Goal: Transaction & Acquisition: Purchase product/service

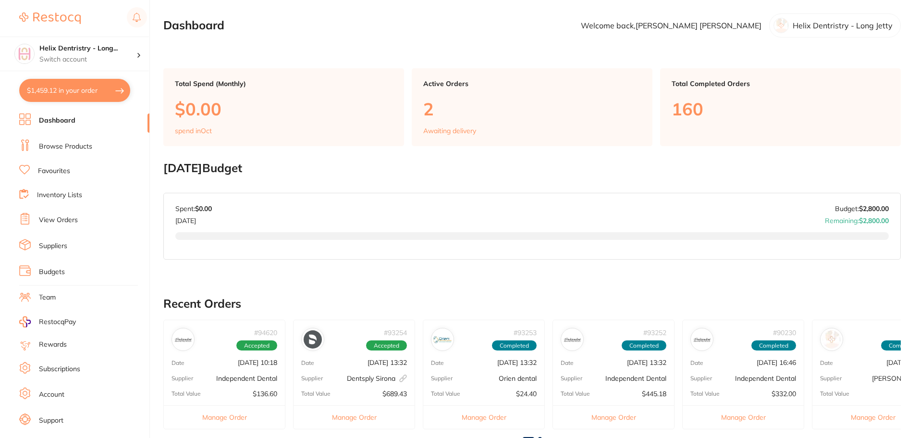
click at [88, 93] on button "$1,459.12 in your order" at bounding box center [74, 90] width 111 height 23
checkbox input "true"
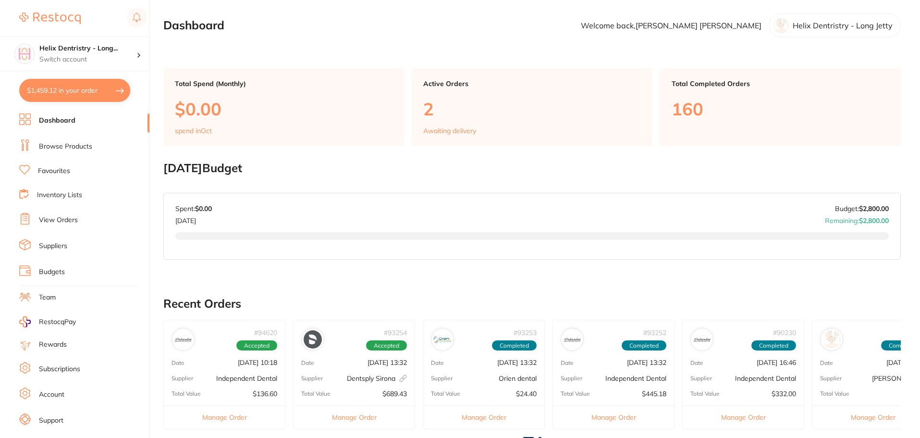
checkbox input "true"
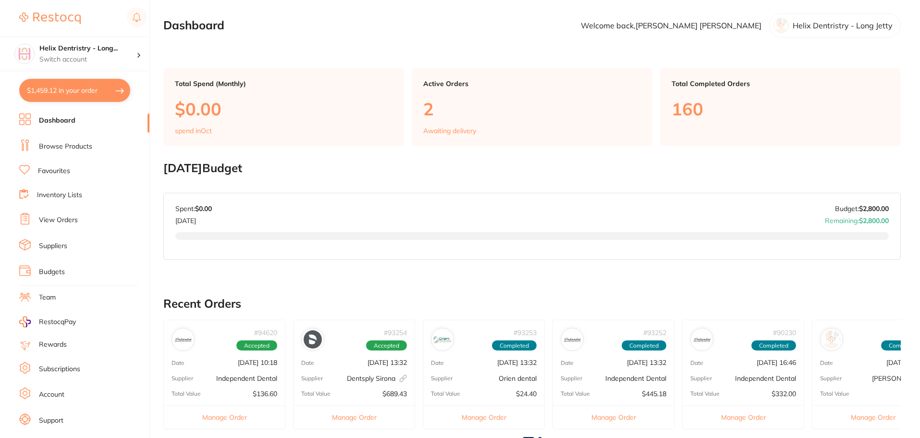
checkbox input "true"
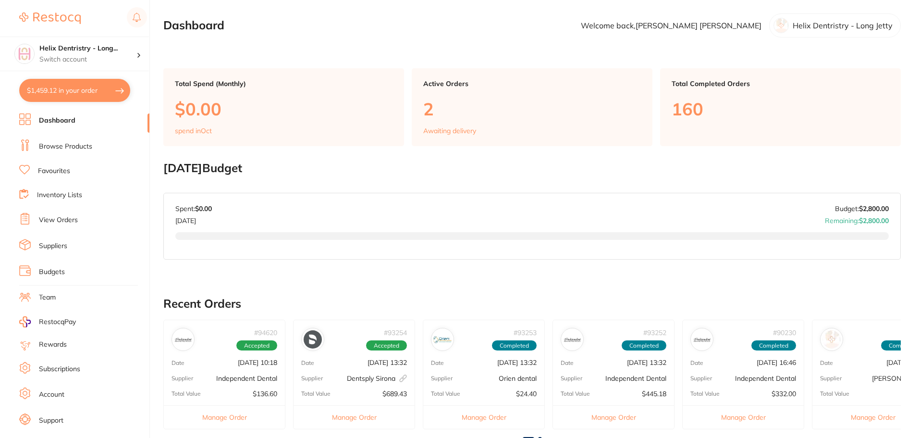
checkbox input "true"
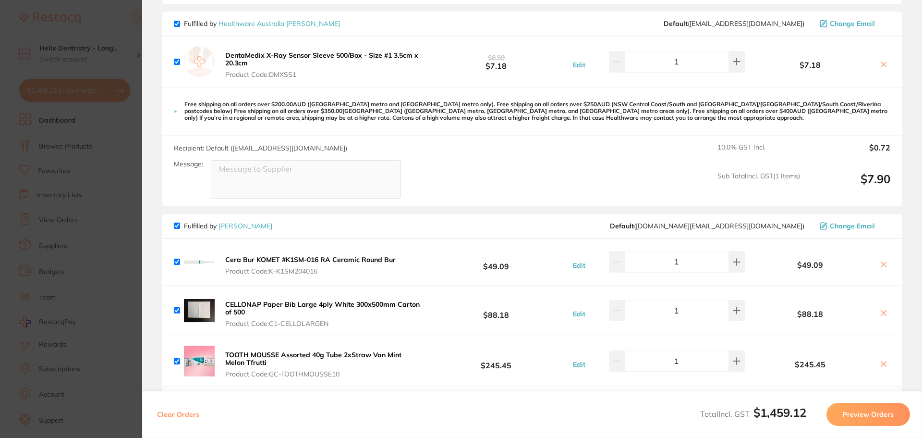
scroll to position [577, 0]
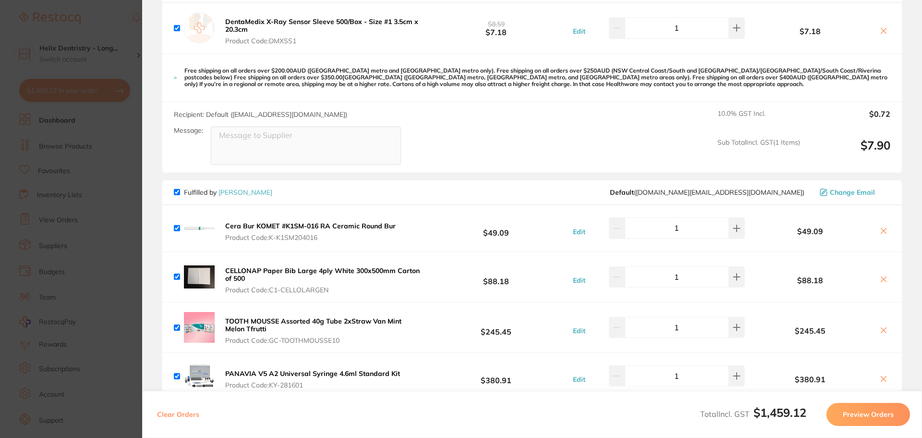
click at [275, 17] on b "DentaMedix X-Ray Sensor Sleeve 500/Box - Size #1 3.5cm x 20.3cm" at bounding box center [321, 25] width 193 height 16
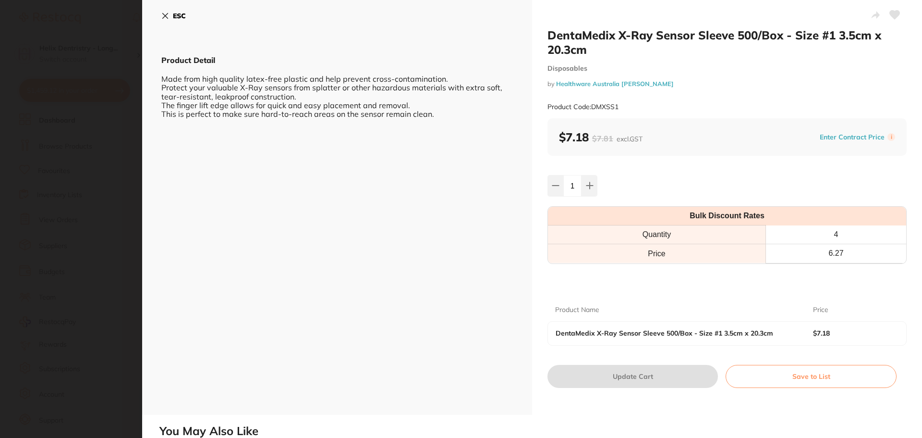
scroll to position [0, 0]
click at [86, 152] on section "DentaMedix X-Ray Sensor Sleeve 500/Box - Size #1 3.5cm x 20.3cm Disposables by …" at bounding box center [461, 219] width 922 height 438
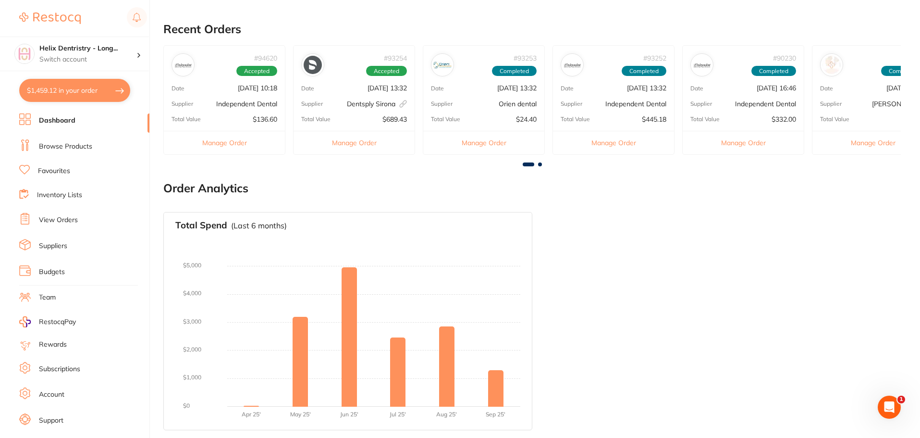
click at [118, 88] on button "$1,459.12 in your order" at bounding box center [74, 90] width 111 height 23
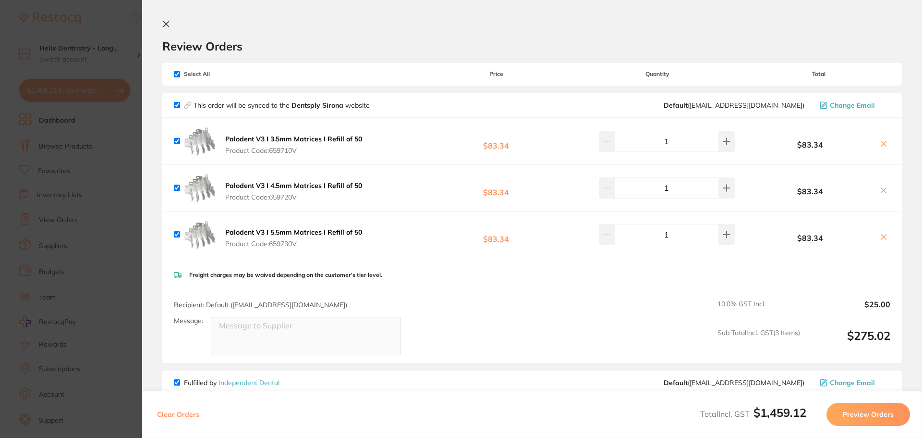
click at [83, 180] on section "Update RRP Set your pre negotiated price for this item. Item Agreed RRP (excl. …" at bounding box center [461, 219] width 922 height 438
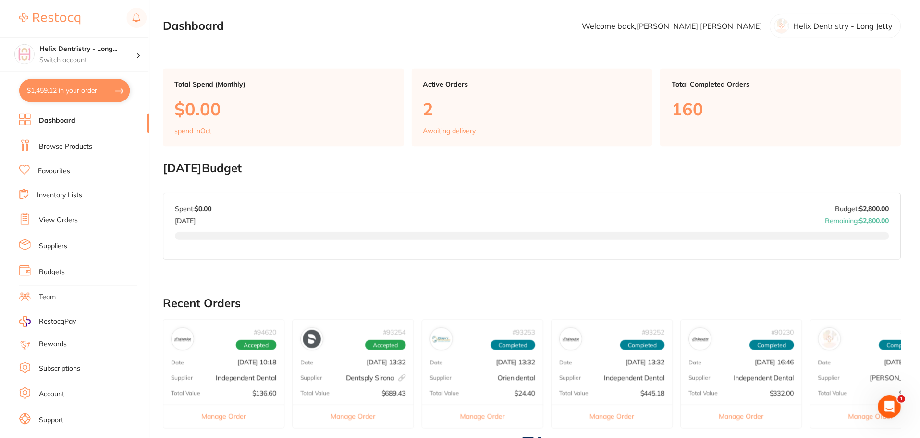
scroll to position [274, 0]
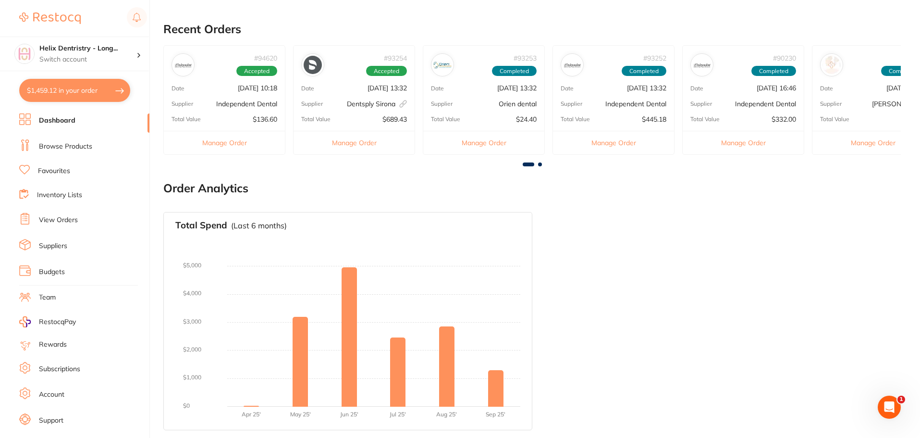
click at [96, 85] on button "$1,459.12 in your order" at bounding box center [74, 90] width 111 height 23
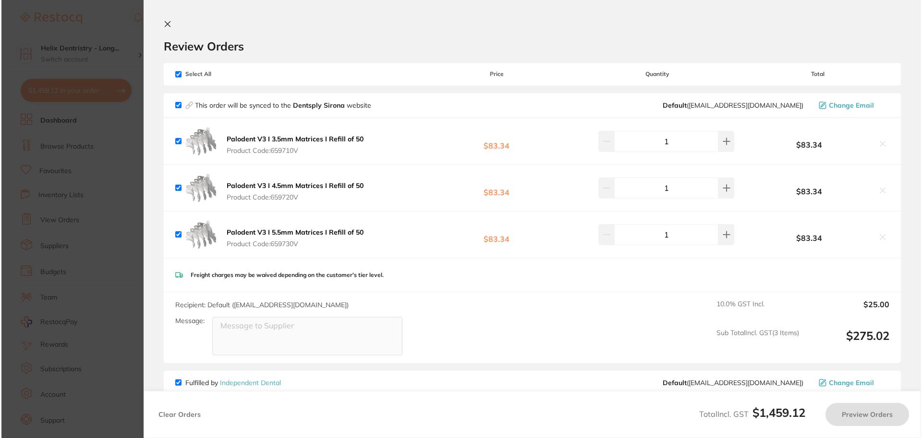
scroll to position [0, 0]
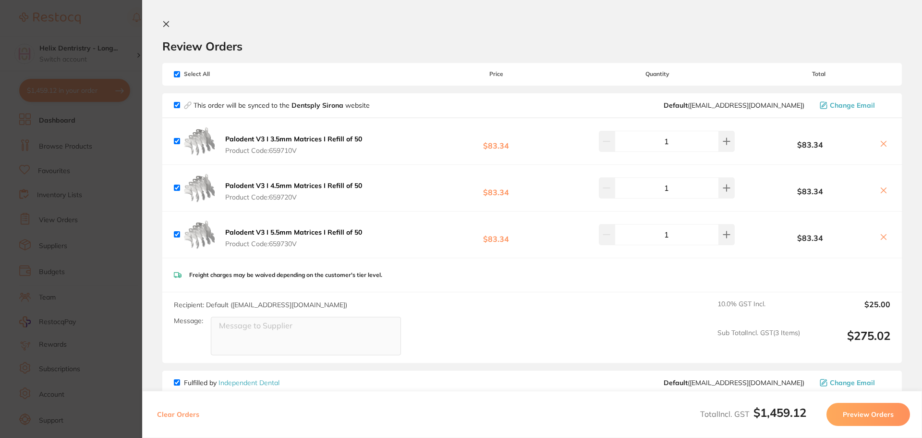
click at [94, 177] on section "Update RRP Set your pre negotiated price for this item. Item Agreed RRP (excl. …" at bounding box center [461, 219] width 922 height 438
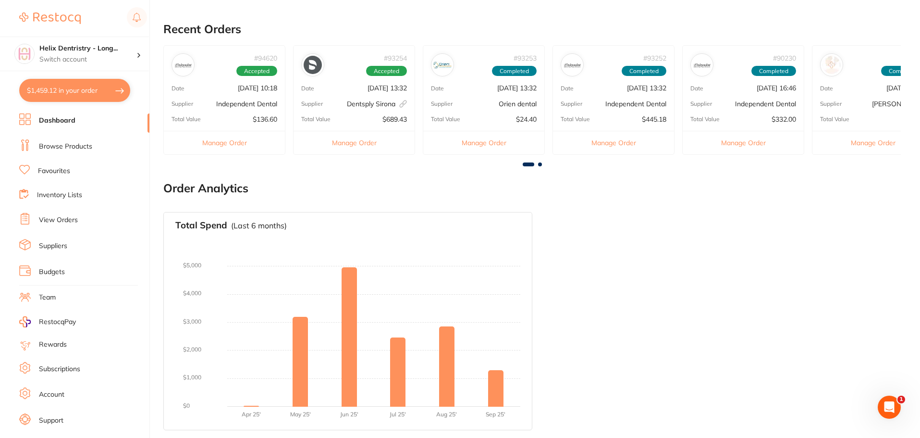
click at [67, 146] on link "Browse Products" at bounding box center [65, 147] width 53 height 10
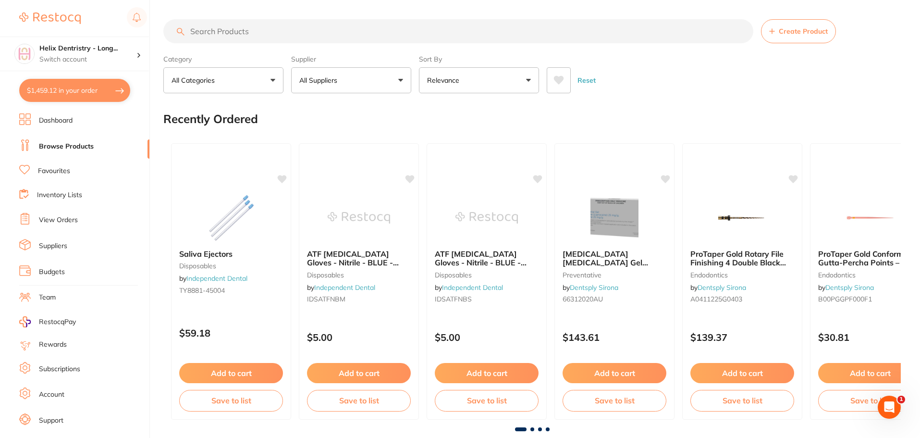
click at [305, 30] on input "search" at bounding box center [458, 31] width 590 height 24
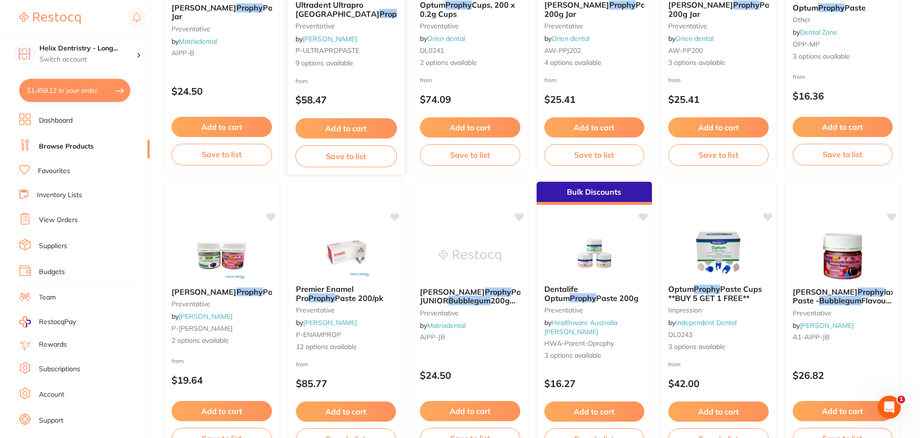
scroll to position [528, 0]
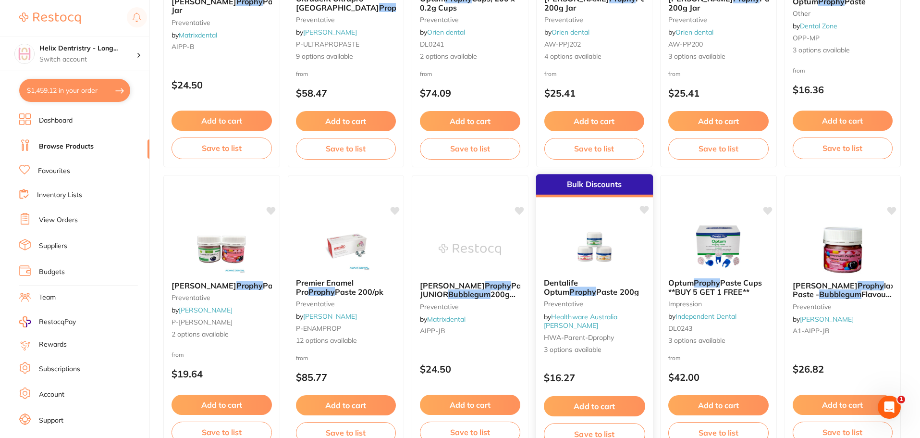
type input "bubblegum prophy"
click at [579, 263] on img at bounding box center [594, 246] width 63 height 49
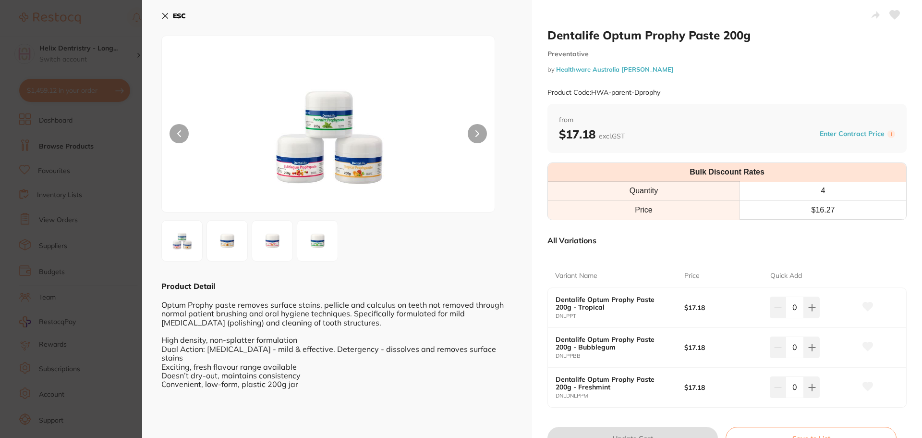
click at [62, 188] on section "Dentalife Optum Prophy Paste 200g Preventative by Healthware Australia [PERSON_…" at bounding box center [461, 219] width 922 height 438
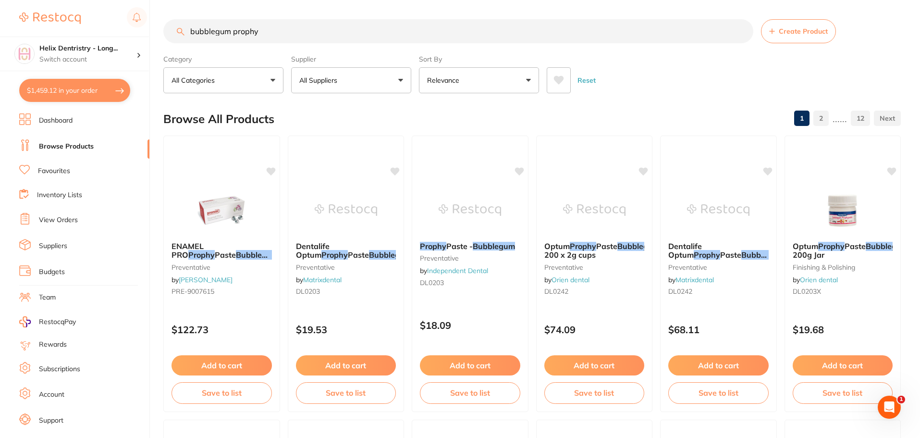
click at [378, 83] on button "All Suppliers" at bounding box center [351, 80] width 120 height 26
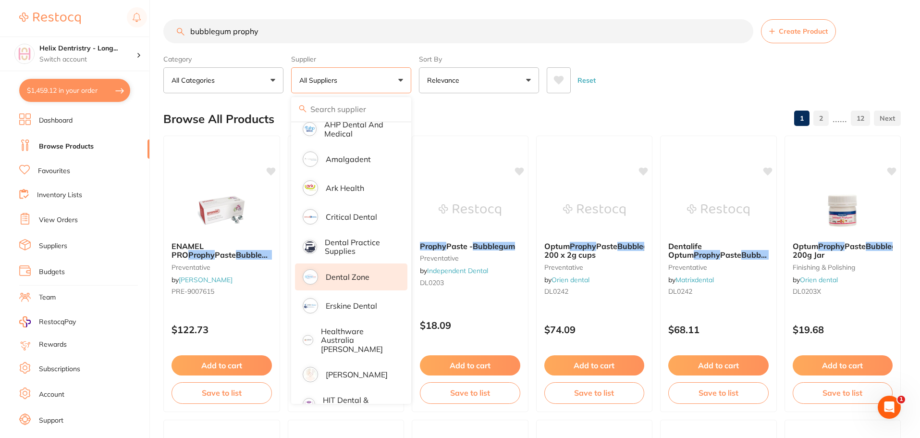
scroll to position [144, 0]
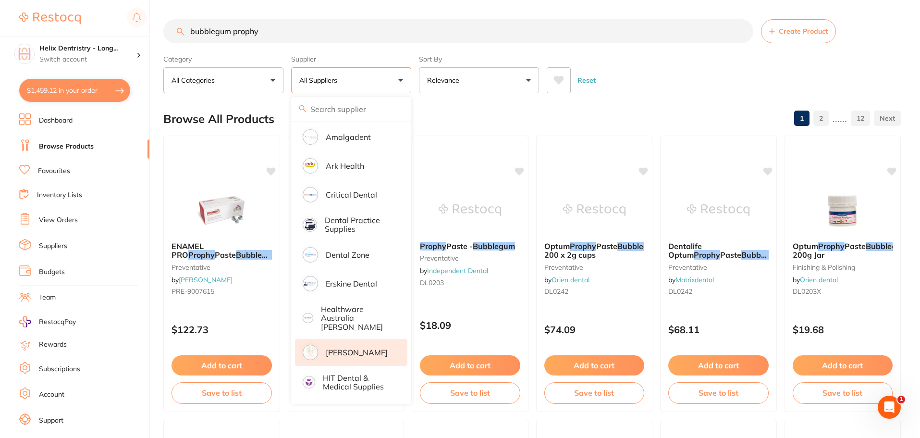
click at [351, 348] on p "[PERSON_NAME]" at bounding box center [357, 352] width 62 height 9
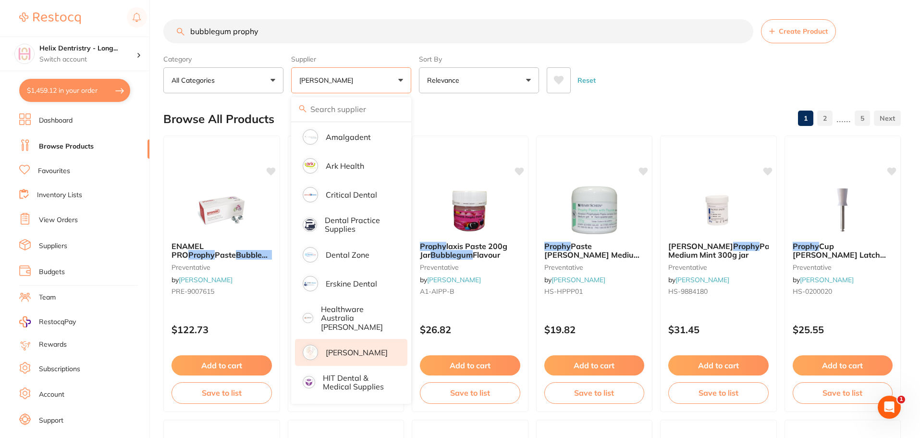
scroll to position [0, 0]
click at [462, 105] on div "Browse All Products 1 2 ...... 5" at bounding box center [531, 119] width 737 height 32
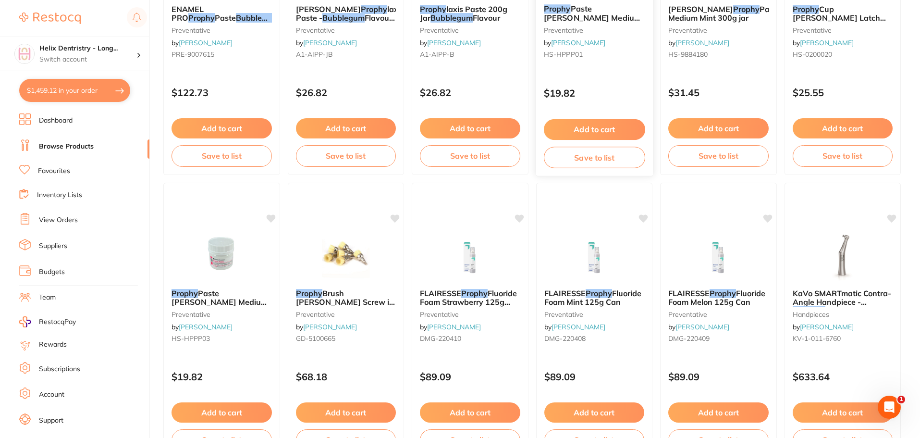
scroll to position [240, 0]
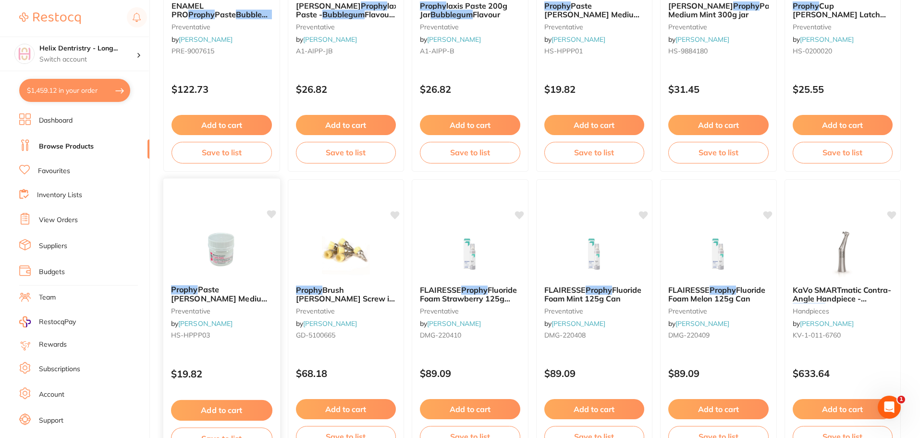
click at [228, 247] on img at bounding box center [221, 253] width 63 height 49
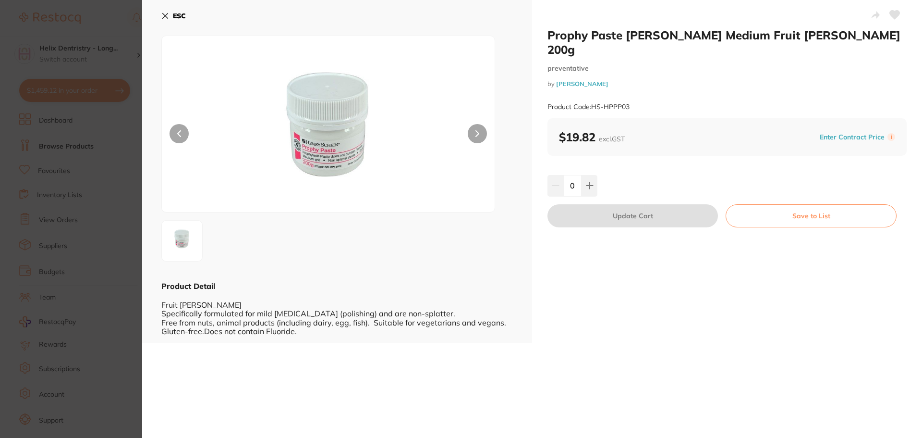
click at [57, 145] on section "Prophy Paste [PERSON_NAME] Medium Fruit [PERSON_NAME] 200g preventative by [PER…" at bounding box center [461, 219] width 922 height 438
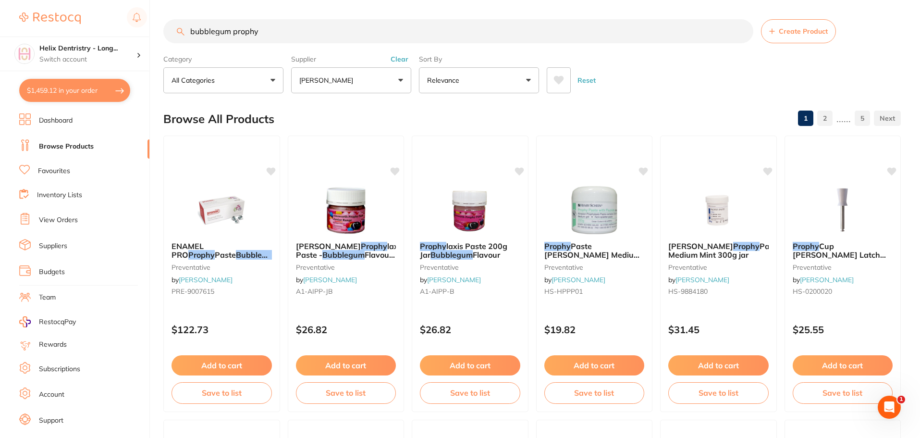
click at [404, 56] on button "Clear" at bounding box center [400, 59] width 24 height 9
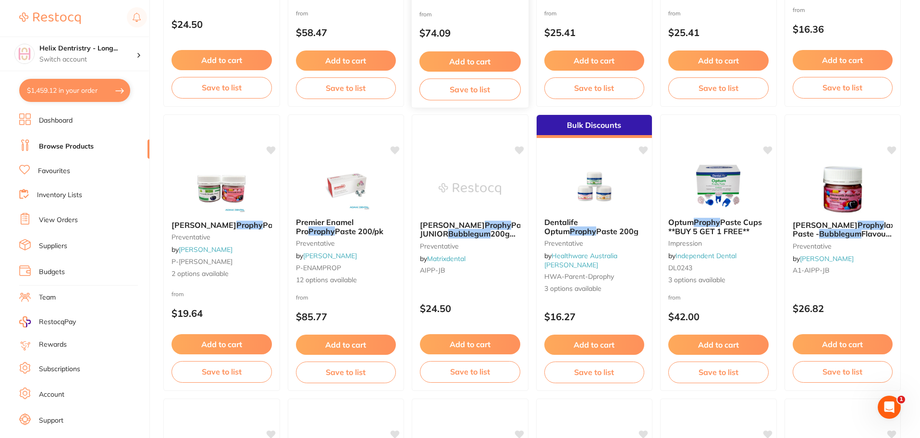
scroll to position [625, 0]
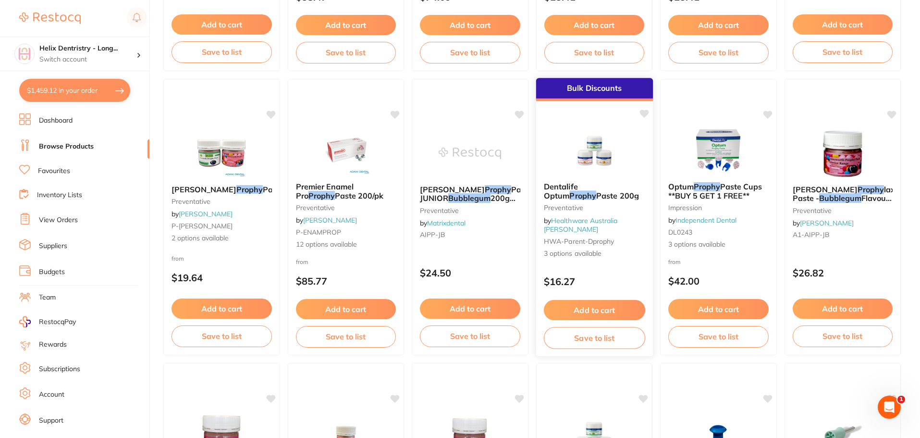
click at [591, 208] on small "Preventative" at bounding box center [593, 208] width 101 height 8
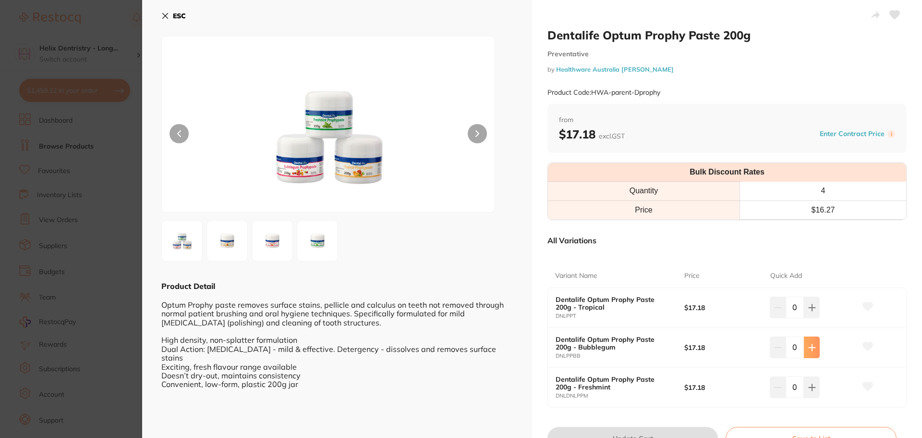
click at [817, 350] on button at bounding box center [812, 346] width 16 height 21
type input "1"
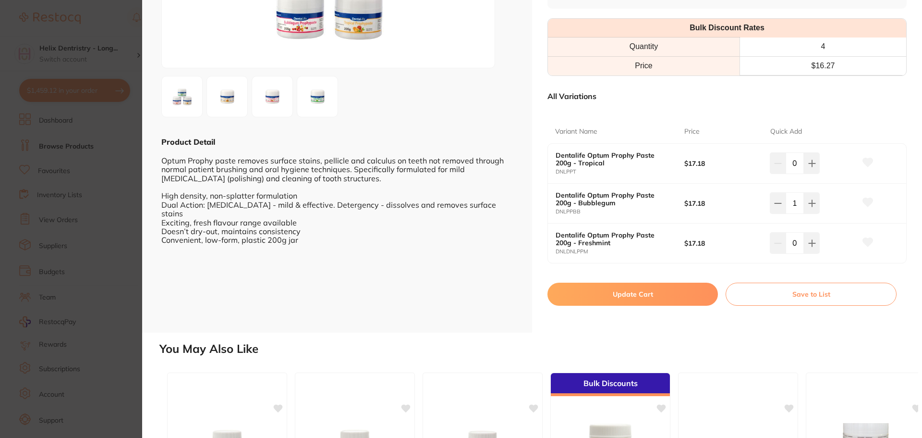
click at [646, 294] on button "Update Cart" at bounding box center [633, 293] width 171 height 23
checkbox input "false"
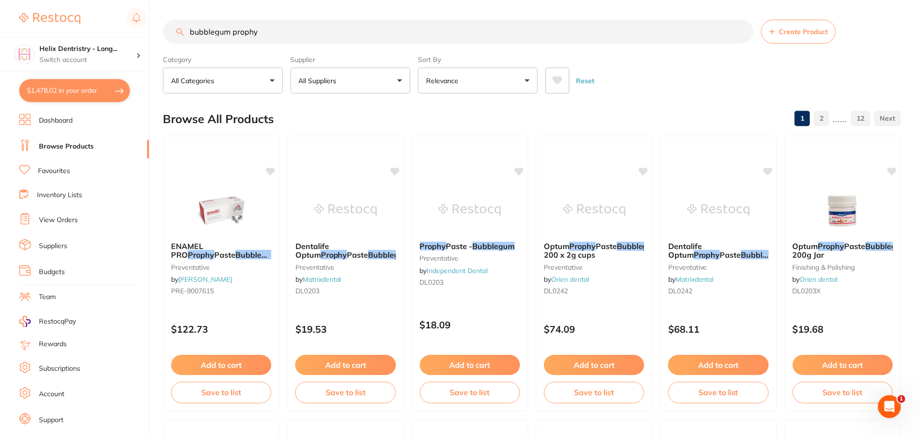
scroll to position [625, 0]
